Goal: Task Accomplishment & Management: Use online tool/utility

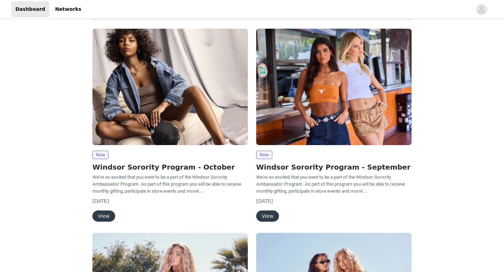
scroll to position [50, 0]
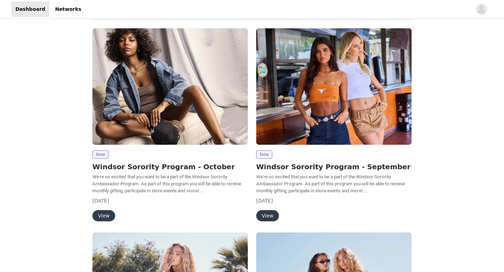
click at [108, 214] on button "View" at bounding box center [103, 215] width 23 height 11
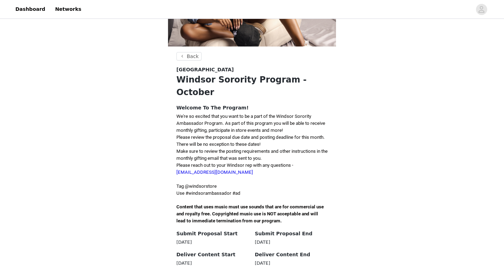
scroll to position [106, 0]
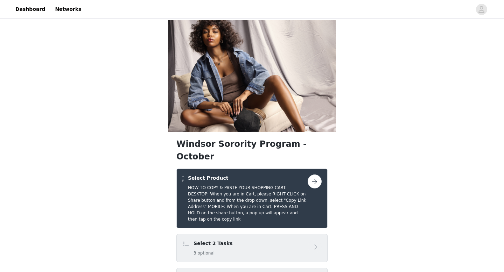
click at [241, 240] on div "Select 2 Tasks 3 optional" at bounding box center [244, 248] width 125 height 16
click at [312, 174] on button "button" at bounding box center [314, 181] width 14 height 14
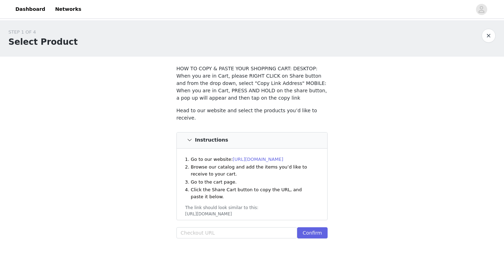
click at [253, 157] on link "[URL][DOMAIN_NAME]" at bounding box center [258, 159] width 51 height 5
